Goal: Transaction & Acquisition: Purchase product/service

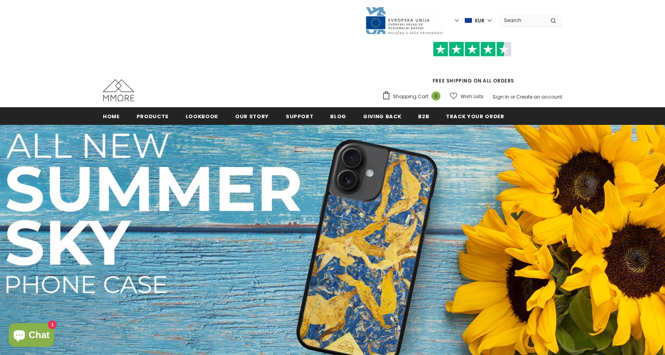
scroll to position [6, 0]
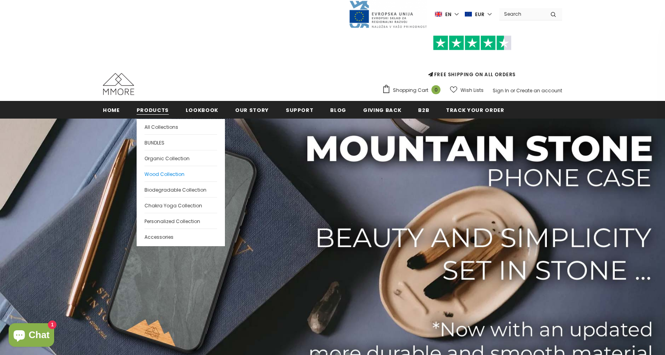
click at [169, 175] on span "Wood Collection" at bounding box center [164, 174] width 40 height 7
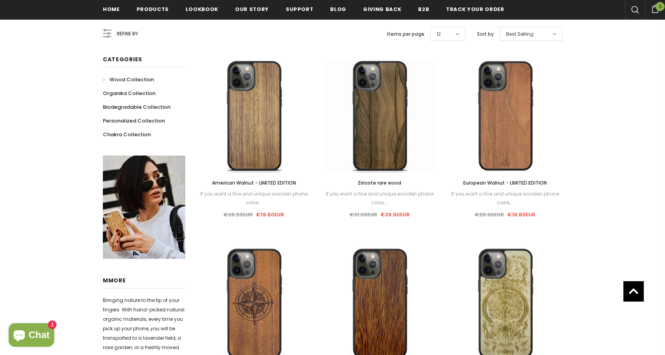
scroll to position [153, 0]
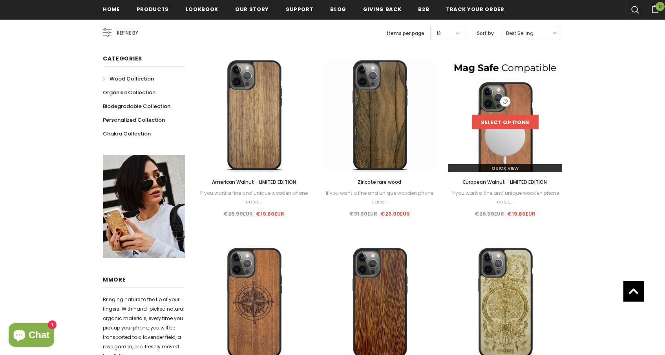
click at [524, 122] on link "Select options" at bounding box center [505, 122] width 67 height 14
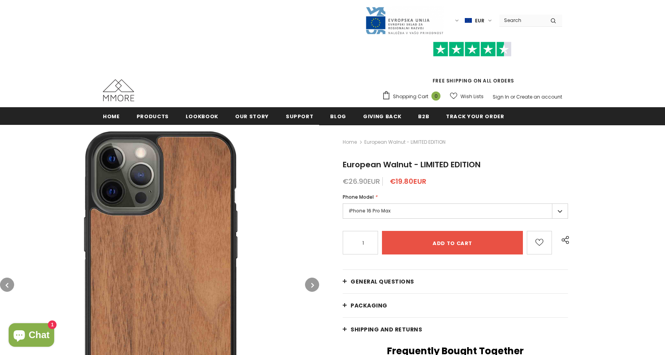
click at [451, 205] on label "iPhone 16 Pro Max" at bounding box center [455, 210] width 225 height 15
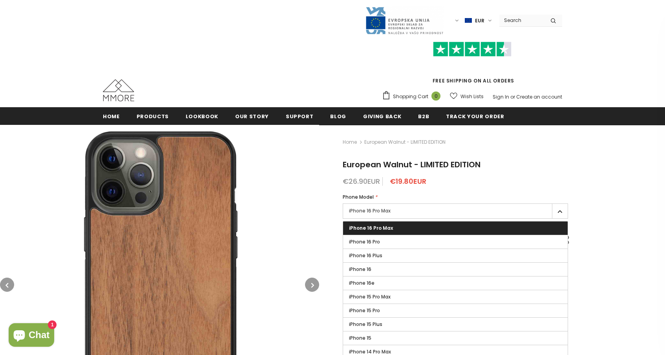
click at [450, 212] on label "iPhone 16 Pro Max" at bounding box center [455, 210] width 225 height 15
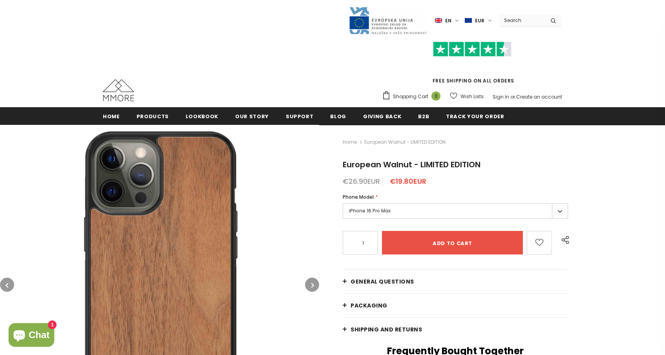
click at [444, 203] on label "iPhone 16 Pro Max" at bounding box center [455, 210] width 225 height 15
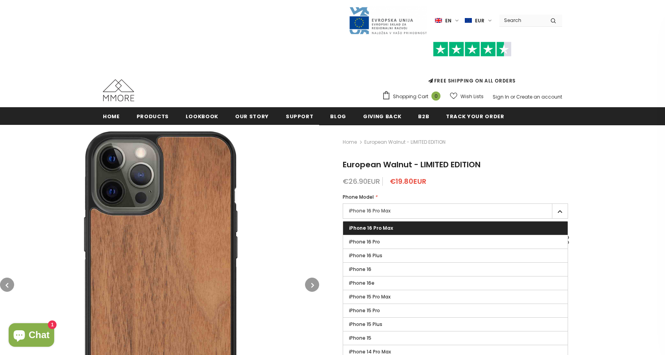
click at [431, 233] on label "iPhone 16 Pro Max" at bounding box center [455, 227] width 225 height 13
click at [0, 0] on input "iPhone 16 Pro Max" at bounding box center [0, 0] width 0 height 0
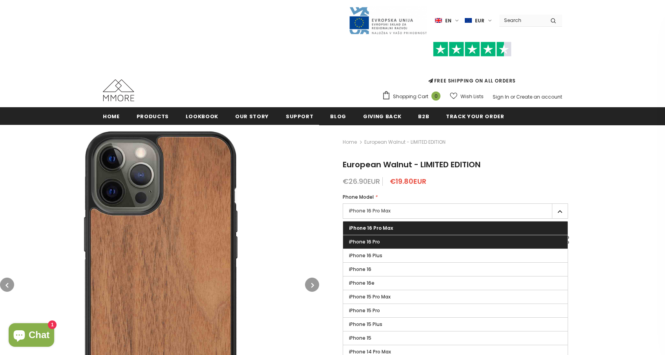
click at [414, 237] on label "iPhone 16 Pro" at bounding box center [455, 241] width 225 height 13
click at [0, 0] on input "iPhone 16 Pro" at bounding box center [0, 0] width 0 height 0
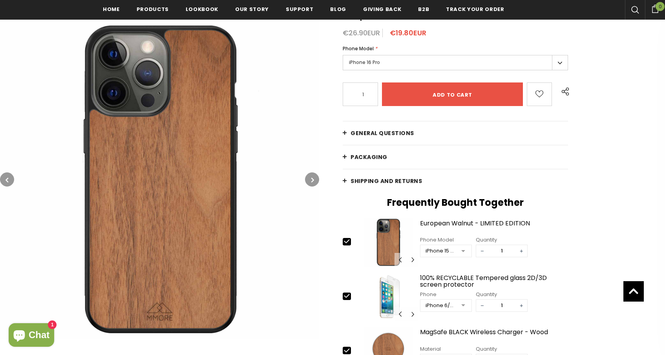
scroll to position [152, 0]
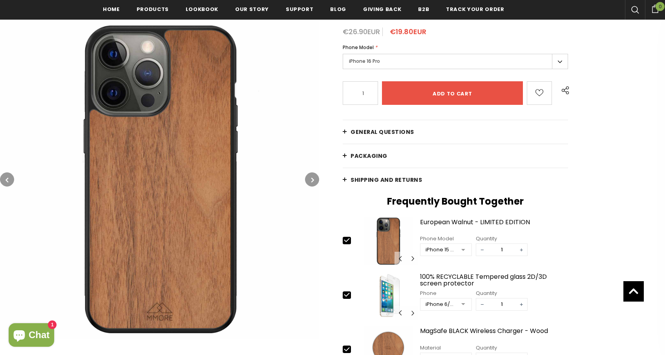
click at [482, 130] on link "General Questions" at bounding box center [455, 132] width 225 height 24
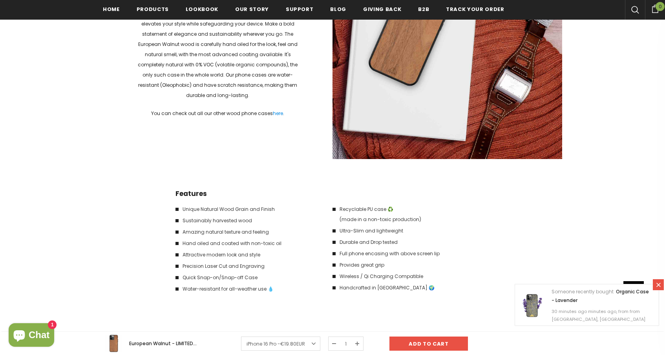
scroll to position [1998, 0]
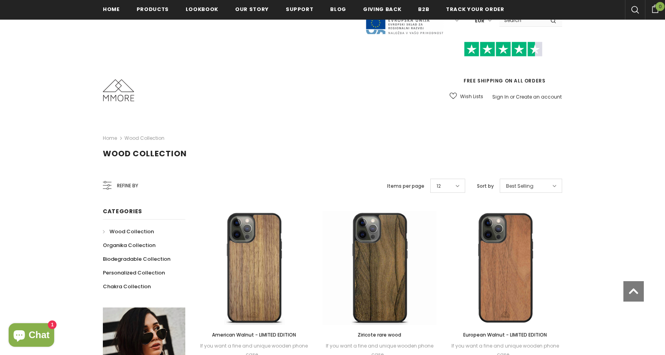
scroll to position [153, 0]
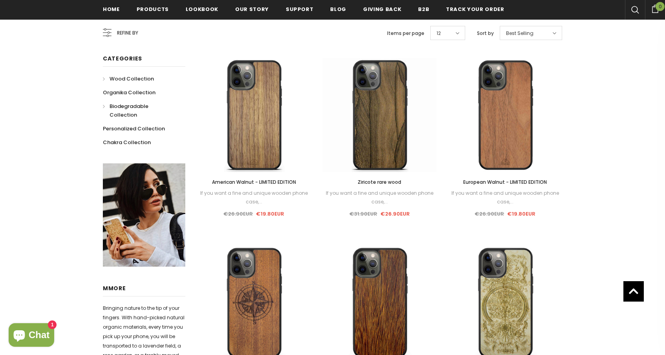
click at [140, 104] on span "Biodegradable Collection" at bounding box center [129, 110] width 39 height 16
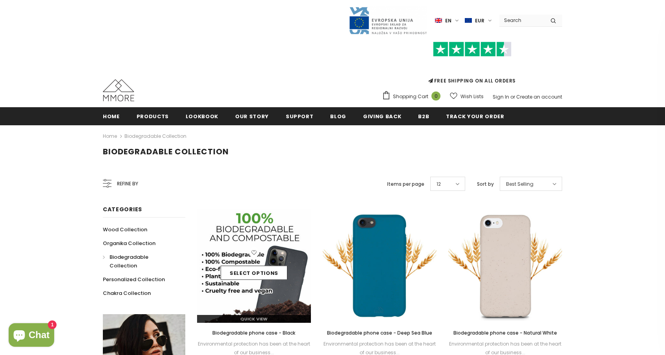
click at [269, 238] on img at bounding box center [254, 266] width 114 height 114
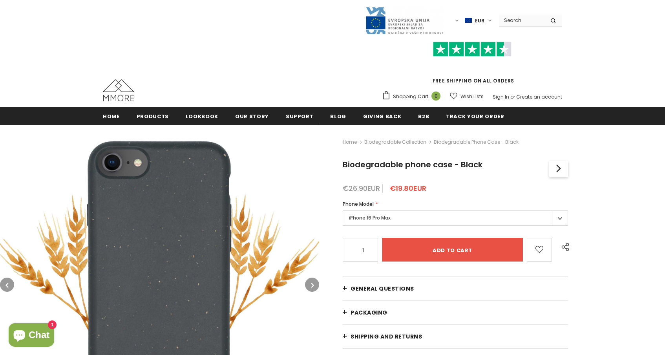
click at [422, 221] on label "iPhone 16 Pro Max" at bounding box center [455, 217] width 225 height 15
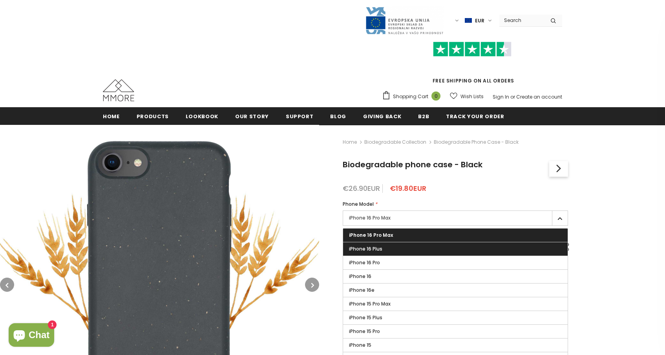
click at [402, 250] on label "iPhone 16 Plus" at bounding box center [455, 248] width 225 height 13
click at [0, 0] on input "iPhone 16 Plus" at bounding box center [0, 0] width 0 height 0
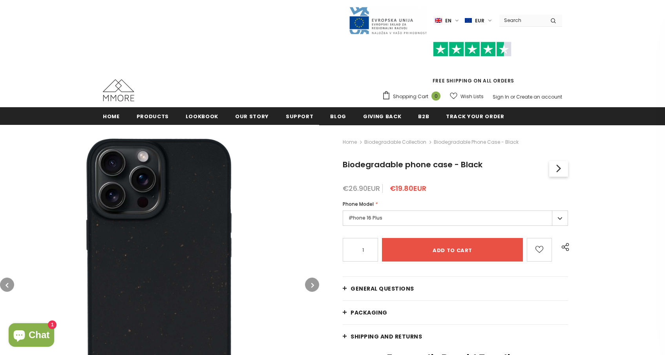
click at [404, 216] on label "iPhone 16 Plus" at bounding box center [455, 217] width 225 height 15
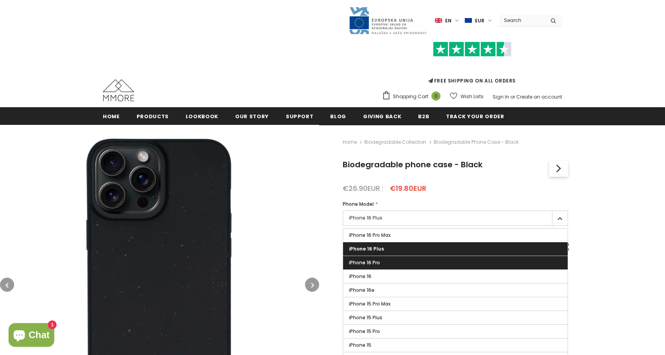
click at [393, 265] on label "iPhone 16 Pro" at bounding box center [455, 262] width 225 height 13
click at [0, 0] on input "iPhone 16 Pro" at bounding box center [0, 0] width 0 height 0
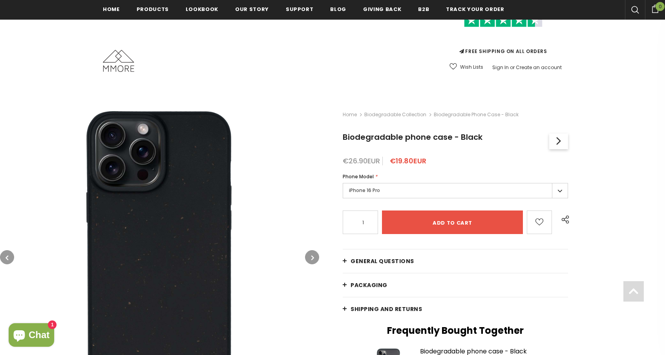
scroll to position [200, 0]
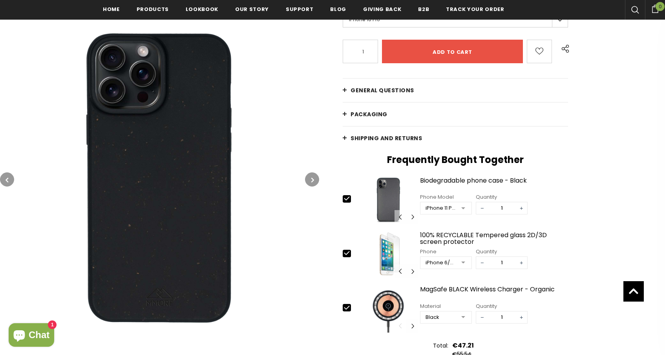
click at [419, 90] on link "General Questions" at bounding box center [455, 91] width 225 height 24
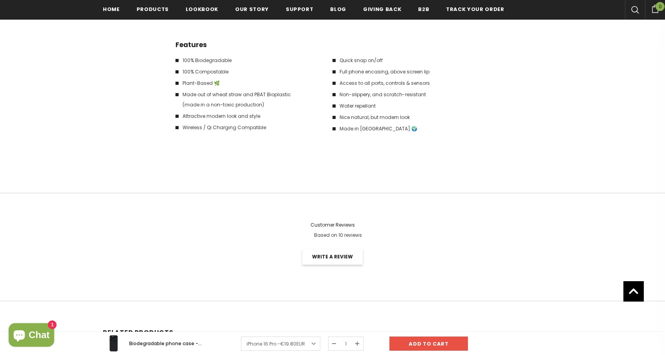
scroll to position [2135, 0]
